Goal: Task Accomplishment & Management: Manage account settings

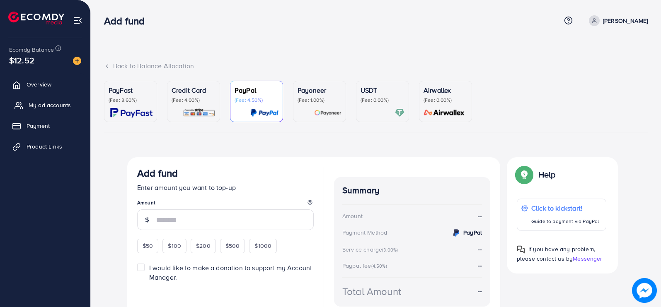
click at [61, 101] on span "My ad accounts" at bounding box center [50, 105] width 42 height 8
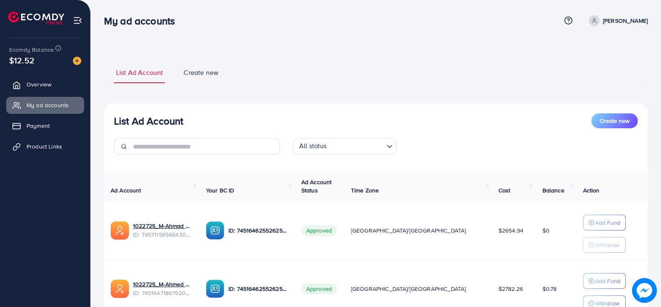
scroll to position [70, 0]
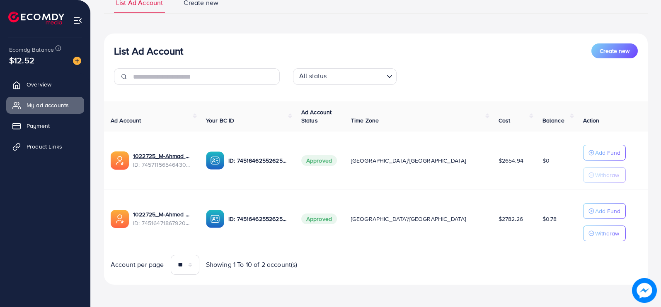
drag, startPoint x: 488, startPoint y: 162, endPoint x: 458, endPoint y: 168, distance: 30.9
click at [492, 168] on td "$2654.94" at bounding box center [514, 161] width 44 height 58
drag, startPoint x: 489, startPoint y: 217, endPoint x: 448, endPoint y: 220, distance: 41.1
click at [448, 220] on tr "1022725_M-Ahmed Ad Account_1734971817368 ID: 7451647186792087569 ID: 7451646255…" at bounding box center [375, 219] width 543 height 58
drag, startPoint x: 464, startPoint y: 157, endPoint x: 494, endPoint y: 219, distance: 68.7
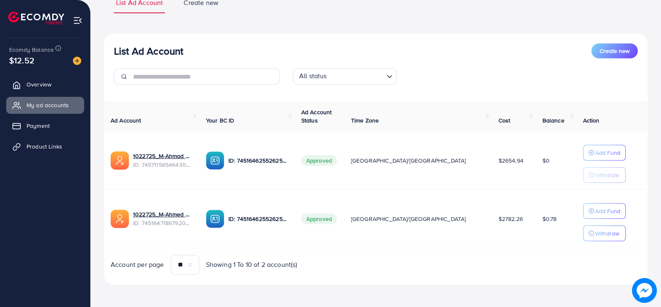
click at [494, 219] on tbody "1022725_M-Ahmad Ad Account 2_1736245040763 ID: 7457115654643040272 ID: 74516462…" at bounding box center [375, 190] width 543 height 117
click at [400, 91] on div "All status Loading..." at bounding box center [375, 79] width 179 height 23
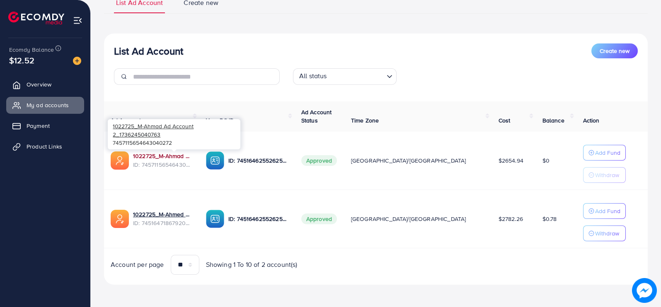
click at [182, 157] on link "1022725_M-Ahmad Ad Account 2_1736245040763" at bounding box center [163, 156] width 60 height 8
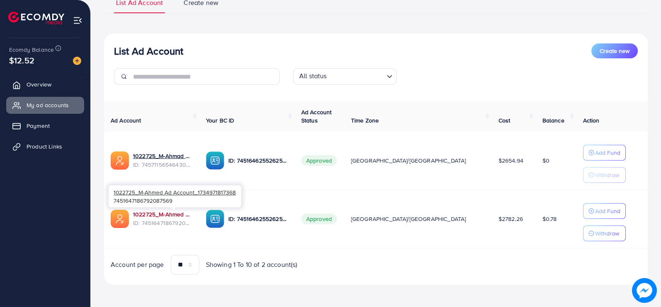
click at [186, 216] on link "1022725_M-Ahmed Ad Account_1734971817368" at bounding box center [163, 214] width 60 height 8
